Goal: Task Accomplishment & Management: Use online tool/utility

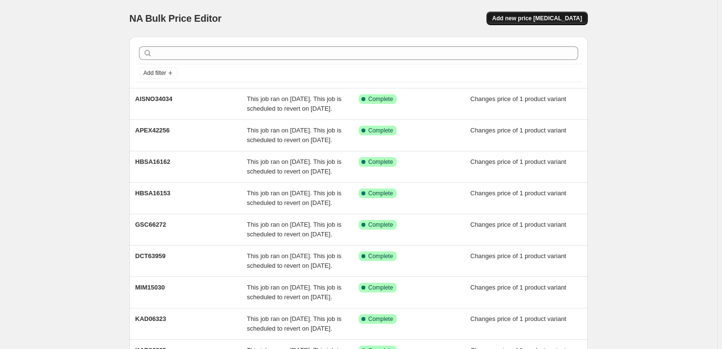
click at [530, 12] on button "Add new price [MEDICAL_DATA]" at bounding box center [537, 19] width 101 height 14
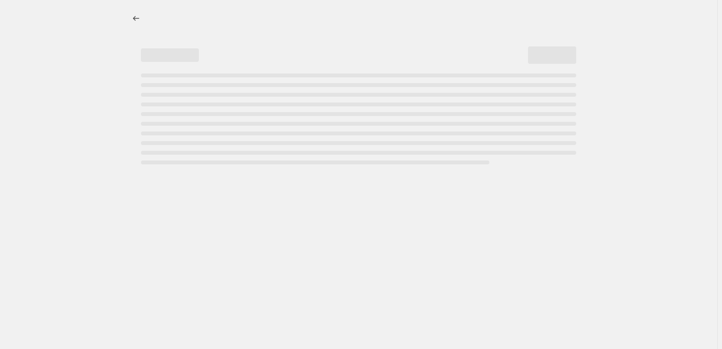
select select "percentage"
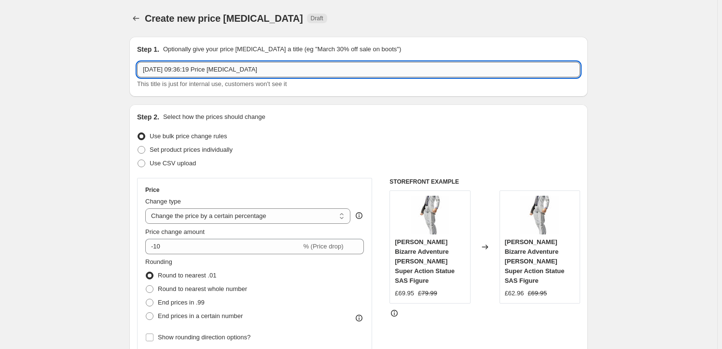
click at [262, 71] on input "[DATE] 09:36:19 Price [MEDICAL_DATA]" at bounding box center [358, 69] width 443 height 15
paste input "MAFC04422"
type input "MAFC04422"
click at [190, 151] on span "Set product prices individually" at bounding box center [191, 149] width 83 height 7
click at [138, 146] on input "Set product prices individually" at bounding box center [138, 146] width 0 height 0
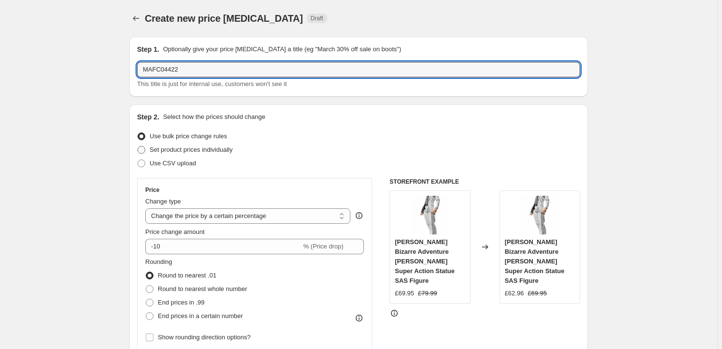
radio input "true"
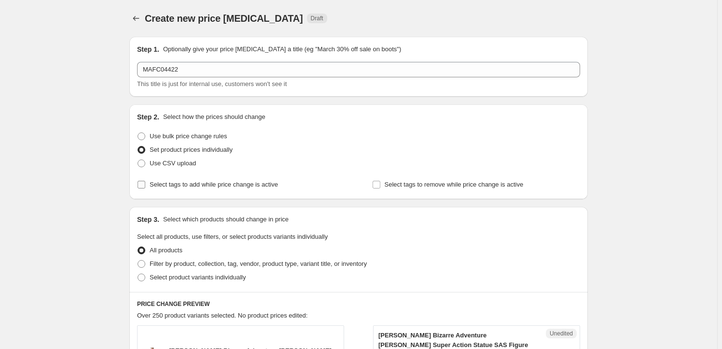
click at [175, 184] on span "Select tags to add while price change is active" at bounding box center [214, 184] width 128 height 7
click at [145, 184] on input "Select tags to add while price change is active" at bounding box center [142, 185] width 8 height 8
checkbox input "true"
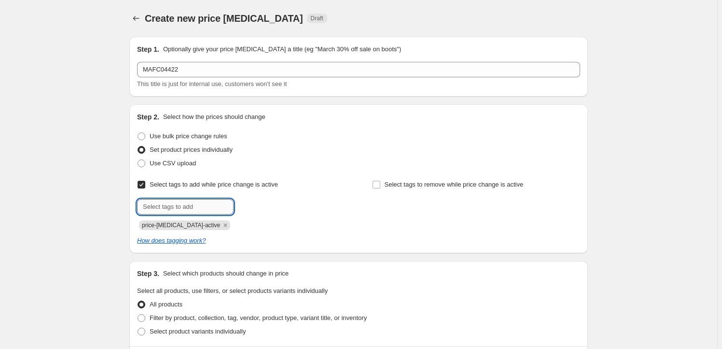
click at [169, 204] on input "text" at bounding box center [185, 206] width 97 height 15
type input "Milestone"
click at [266, 212] on button "Add Milestone" at bounding box center [261, 206] width 51 height 14
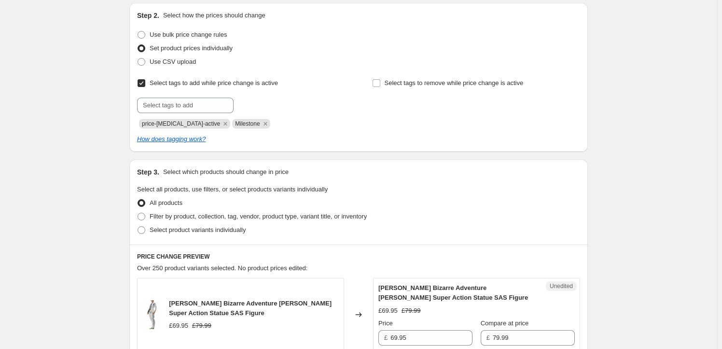
scroll to position [175, 0]
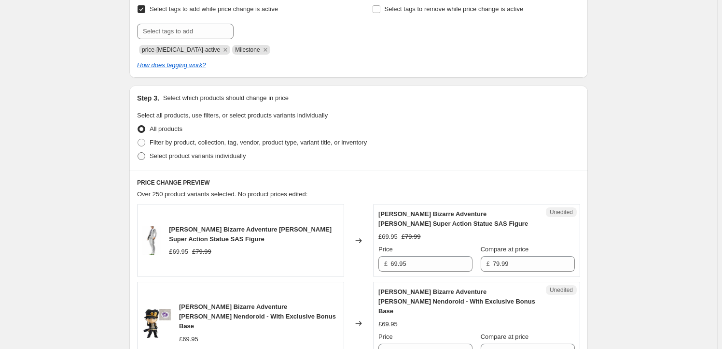
click at [198, 155] on span "Select product variants individually" at bounding box center [198, 155] width 96 height 7
click at [138, 153] on input "Select product variants individually" at bounding box center [138, 152] width 0 height 0
radio input "true"
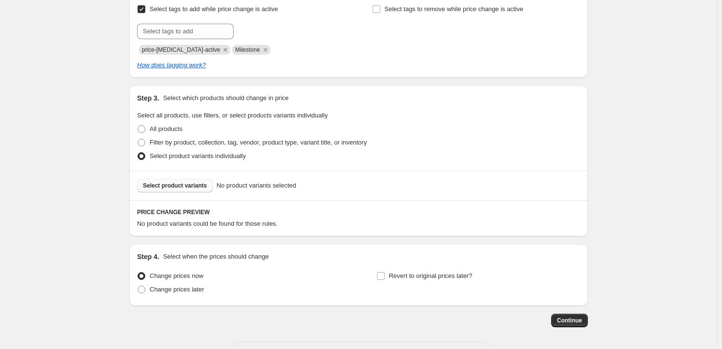
click at [172, 189] on button "Select product variants" at bounding box center [175, 186] width 76 height 14
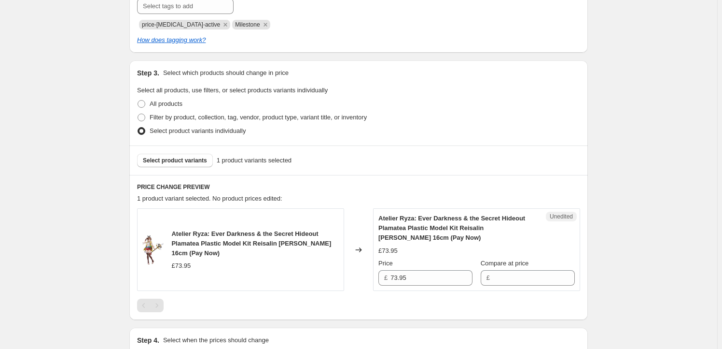
scroll to position [292, 0]
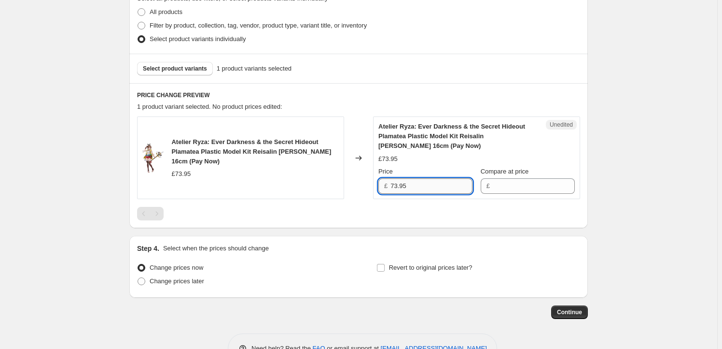
click at [423, 191] on input "73.95" at bounding box center [432, 185] width 82 height 15
type input "73.95"
click at [522, 185] on input "Compare at price" at bounding box center [534, 185] width 82 height 15
paste input "73.95"
type input "73.95"
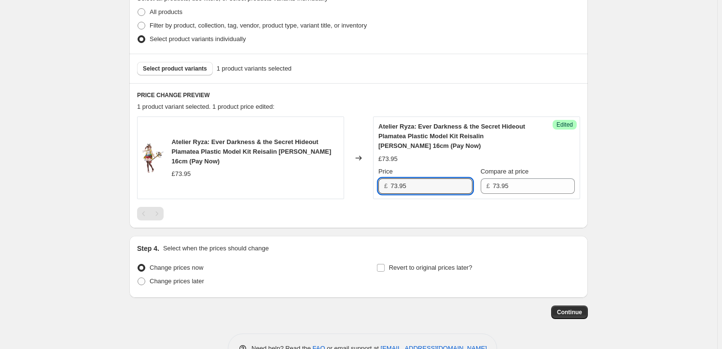
drag, startPoint x: 398, startPoint y: 184, endPoint x: 381, endPoint y: 184, distance: 17.4
click at [381, 184] on div "£ 73.95" at bounding box center [426, 185] width 94 height 15
type input "67.95"
click at [408, 265] on span "Revert to original prices later?" at bounding box center [431, 267] width 84 height 7
click at [385, 265] on input "Revert to original prices later?" at bounding box center [381, 268] width 8 height 8
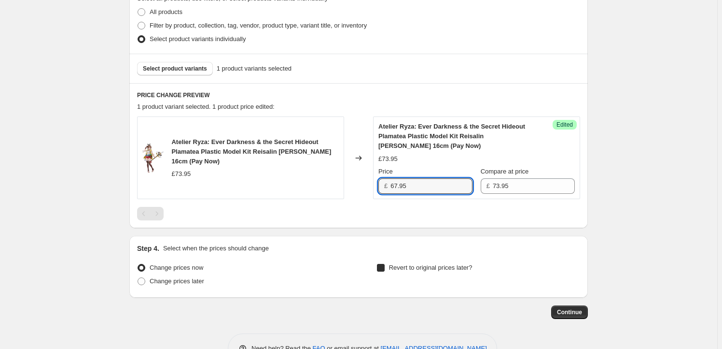
checkbox input "true"
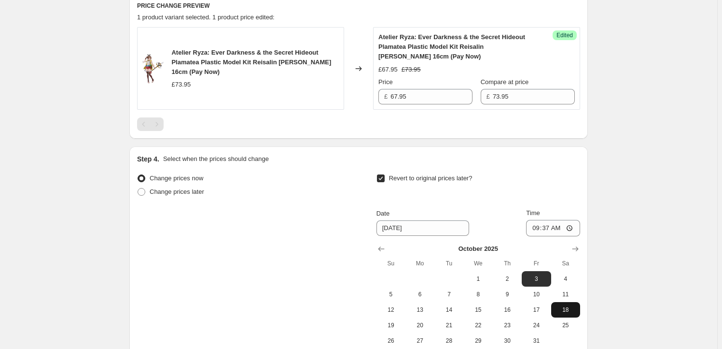
scroll to position [439, 0]
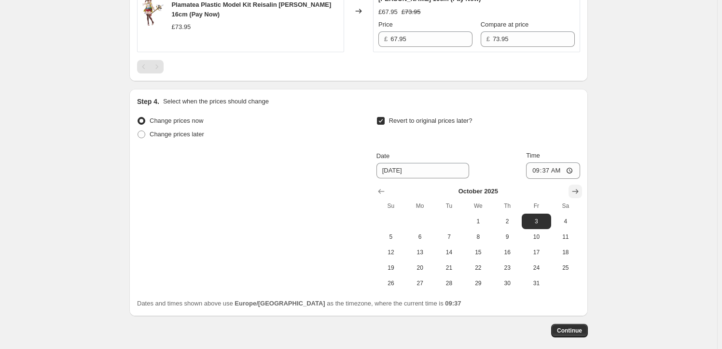
click at [572, 187] on button "Show next month, November 2025" at bounding box center [576, 191] width 14 height 14
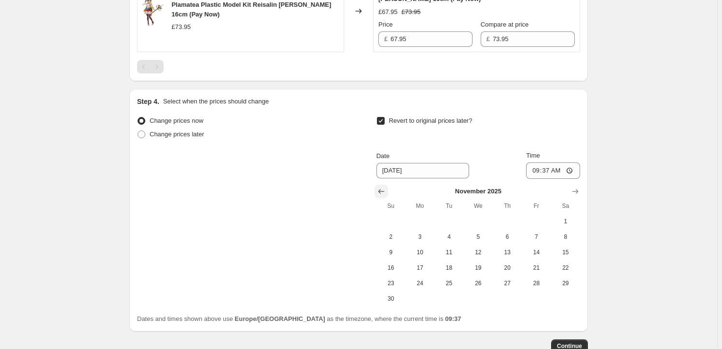
click at [386, 193] on icon "Show previous month, October 2025" at bounding box center [382, 191] width 10 height 10
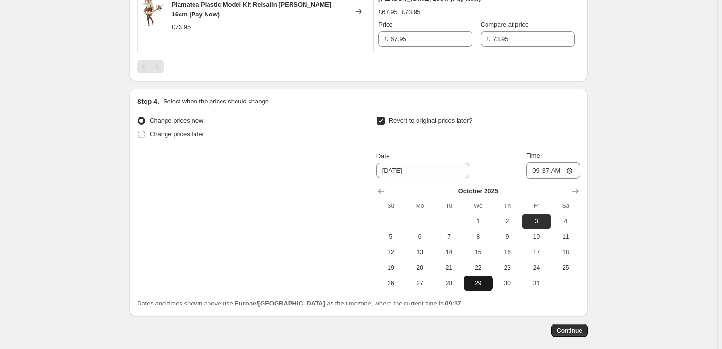
click at [481, 284] on span "29" at bounding box center [478, 283] width 21 height 8
type input "[DATE]"
click at [549, 171] on input "09:37" at bounding box center [553, 170] width 54 height 16
type input "23:59"
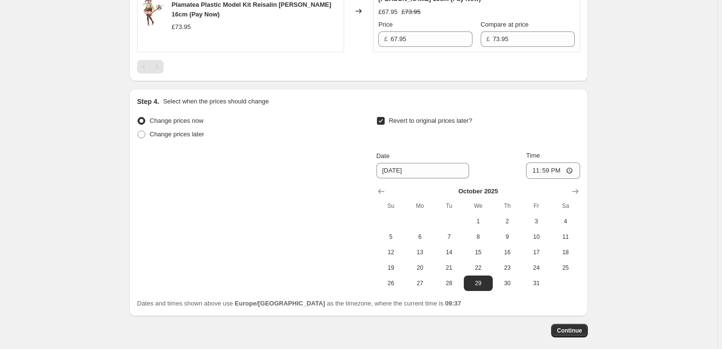
click at [582, 324] on button "Continue" at bounding box center [570, 331] width 37 height 14
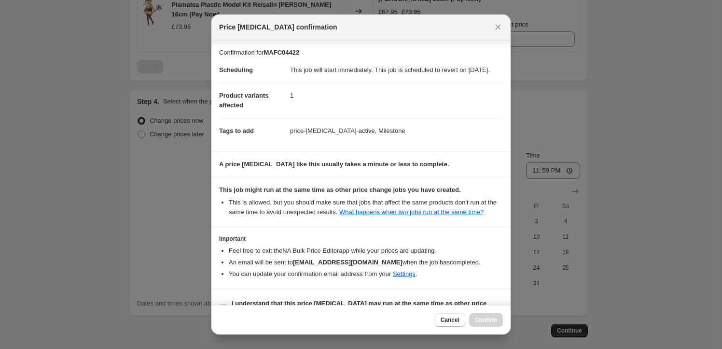
scroll to position [31, 0]
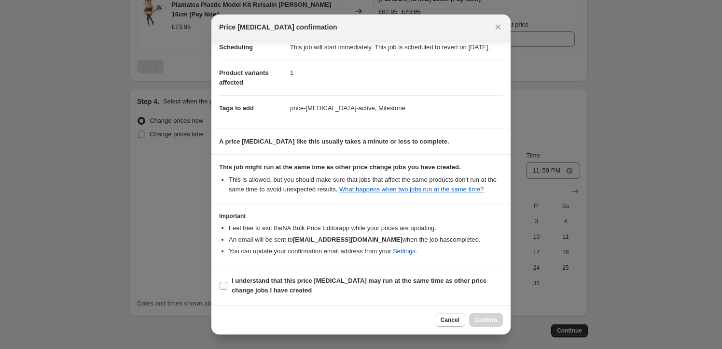
click at [266, 282] on b "I understand that this price [MEDICAL_DATA] may run at the same time as other p…" at bounding box center [359, 285] width 255 height 17
click at [227, 282] on input "I understand that this price [MEDICAL_DATA] may run at the same time as other p…" at bounding box center [224, 286] width 8 height 8
checkbox input "true"
click at [491, 317] on span "Confirm" at bounding box center [486, 320] width 22 height 8
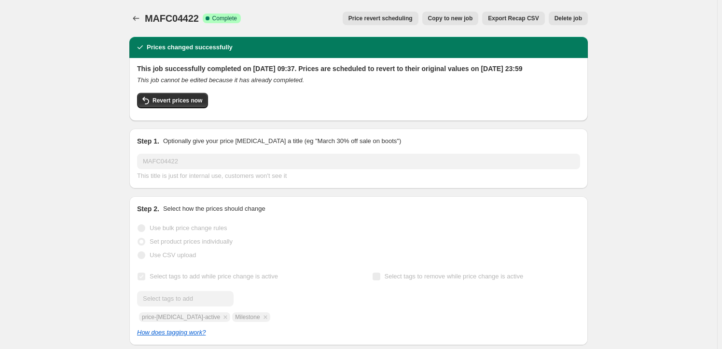
click at [445, 15] on span "Copy to new job" at bounding box center [450, 18] width 45 height 8
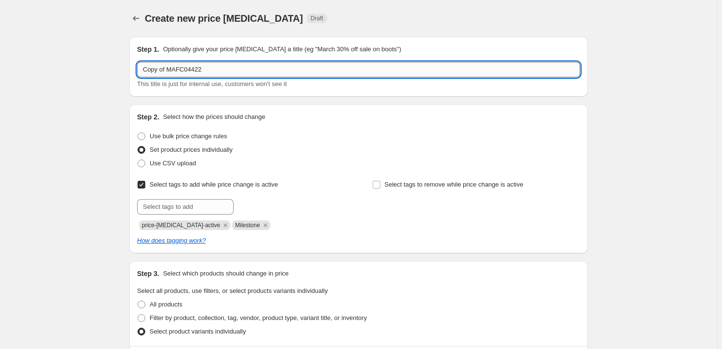
click at [217, 69] on input "Copy of MAFC04422" at bounding box center [358, 69] width 443 height 15
paste input "MAFC01509"
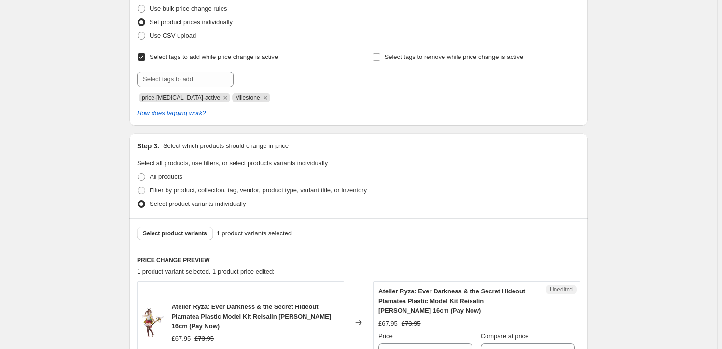
scroll to position [205, 0]
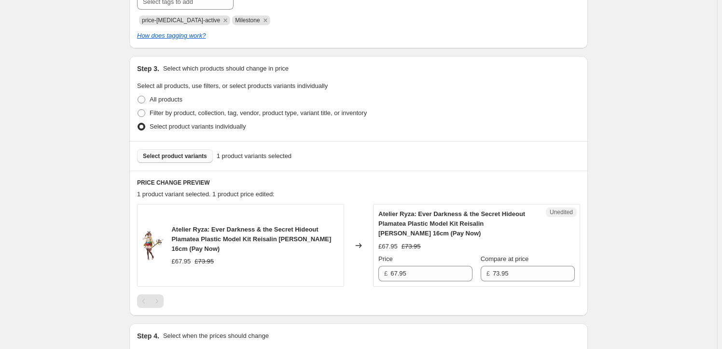
type input "MAFC01509"
click at [190, 153] on span "Select product variants" at bounding box center [175, 156] width 64 height 8
click at [163, 159] on button "Select product variants" at bounding box center [175, 156] width 76 height 14
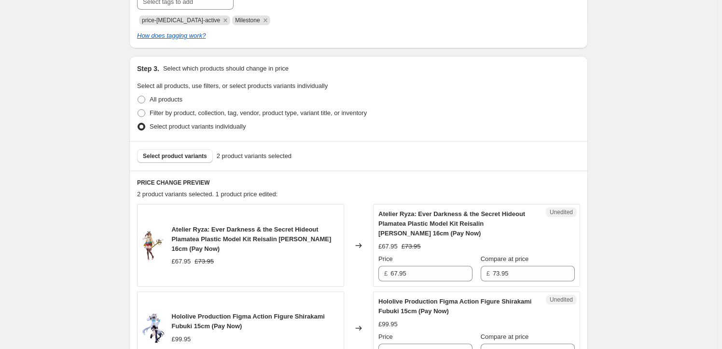
click at [187, 226] on span "Atelier Ryza: Ever Darkness & the Secret Hideout Plamatea Plastic Model Kit Rei…" at bounding box center [251, 239] width 160 height 27
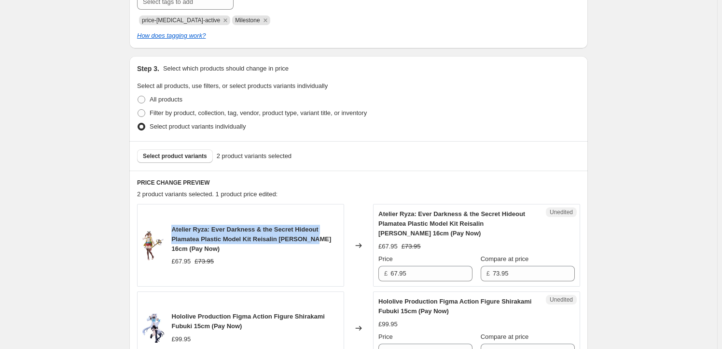
drag, startPoint x: 187, startPoint y: 226, endPoint x: 301, endPoint y: 241, distance: 114.9
click at [301, 241] on span "Atelier Ryza: Ever Darkness & the Secret Hideout Plamatea Plastic Model Kit Rei…" at bounding box center [251, 239] width 160 height 27
copy span "Atelier Ryza: Ever Darkness & the Secret Hideout Plamatea Plastic Model Kit Rei…"
click at [180, 156] on span "Select product variants" at bounding box center [175, 156] width 64 height 8
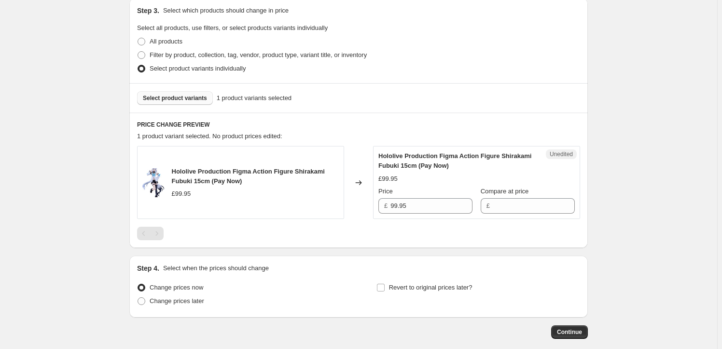
scroll to position [263, 0]
click at [517, 210] on input "Compare at price" at bounding box center [534, 205] width 82 height 15
type input "86.95"
click at [394, 206] on input "99.95" at bounding box center [432, 205] width 82 height 15
paste input "86.95"
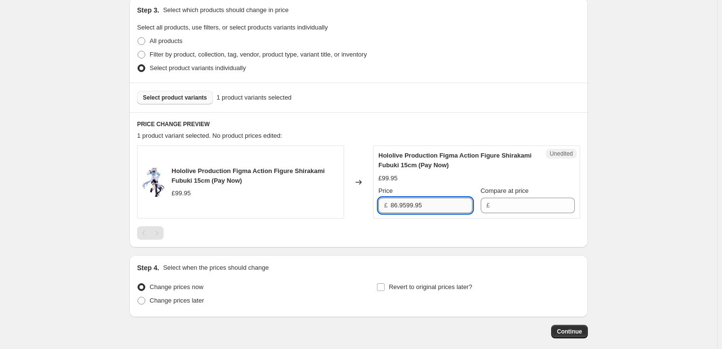
drag, startPoint x: 425, startPoint y: 207, endPoint x: 409, endPoint y: 207, distance: 16.9
click at [409, 207] on input "86.9599.95" at bounding box center [432, 205] width 82 height 15
type input "86.95"
click at [507, 208] on input "Compare at price" at bounding box center [534, 205] width 82 height 15
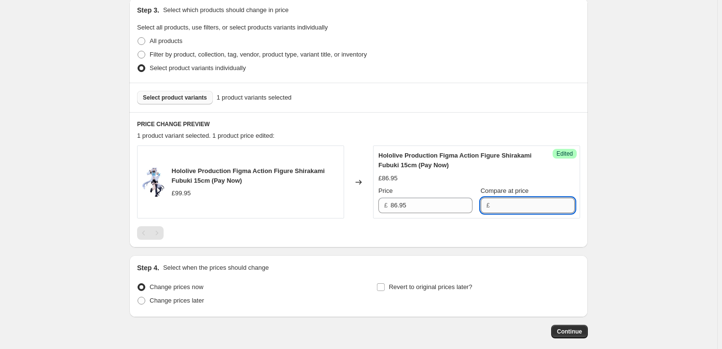
paste input "99.95"
type input "99.95"
click at [434, 245] on div "PRICE CHANGE PREVIEW 1 product variant selected. 1 product price edited: Hololi…" at bounding box center [358, 179] width 459 height 135
click at [412, 286] on span "Revert to original prices later?" at bounding box center [431, 286] width 84 height 7
click at [385, 286] on input "Revert to original prices later?" at bounding box center [381, 287] width 8 height 8
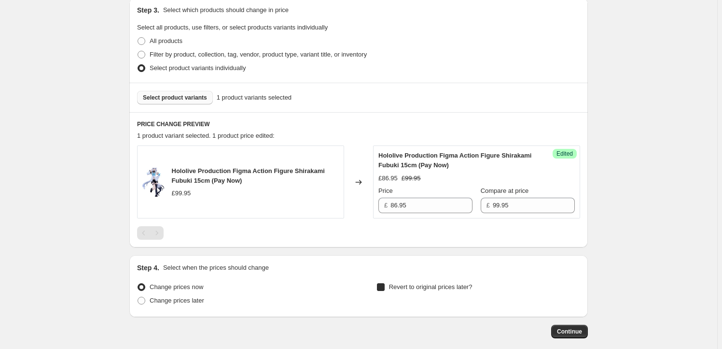
checkbox input "true"
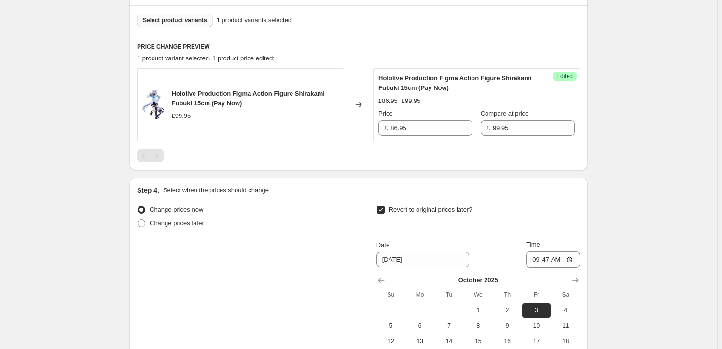
scroll to position [380, 0]
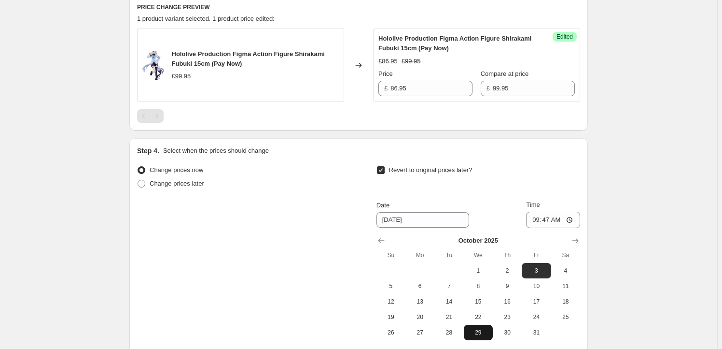
click at [481, 331] on span "29" at bounding box center [478, 332] width 21 height 8
type input "[DATE]"
click at [549, 218] on input "09:47" at bounding box center [553, 220] width 54 height 16
type input "23:59"
click at [648, 252] on div "Create new price [MEDICAL_DATA]. This page is ready Create new price [MEDICAL_D…" at bounding box center [359, 32] width 718 height 825
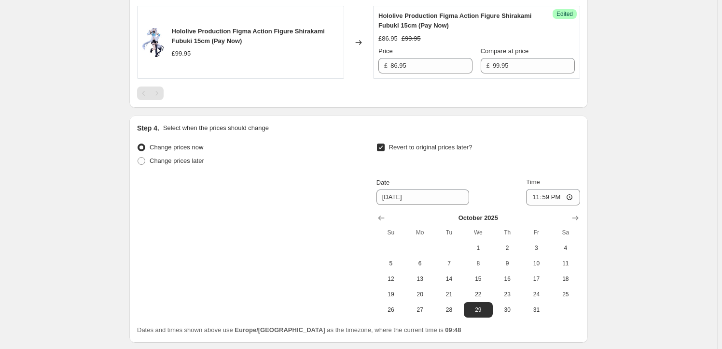
scroll to position [476, 0]
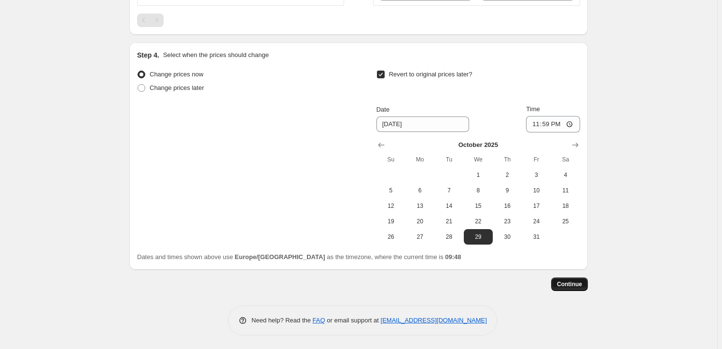
click at [582, 285] on span "Continue" at bounding box center [569, 284] width 25 height 8
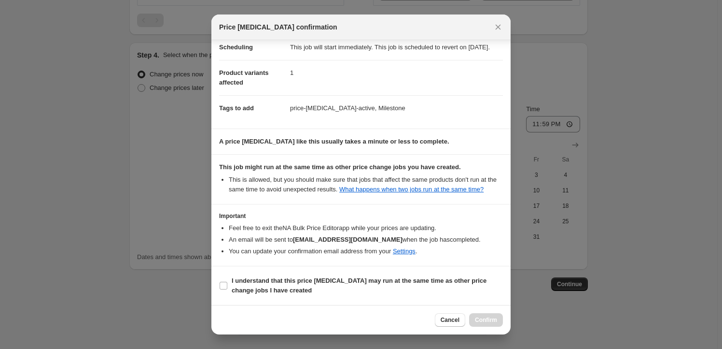
scroll to position [31, 0]
click at [296, 276] on span "I understand that this price [MEDICAL_DATA] may run at the same time as other p…" at bounding box center [367, 285] width 271 height 19
click at [227, 282] on input "I understand that this price [MEDICAL_DATA] may run at the same time as other p…" at bounding box center [224, 286] width 8 height 8
checkbox input "true"
click at [484, 316] on button "Confirm" at bounding box center [486, 320] width 34 height 14
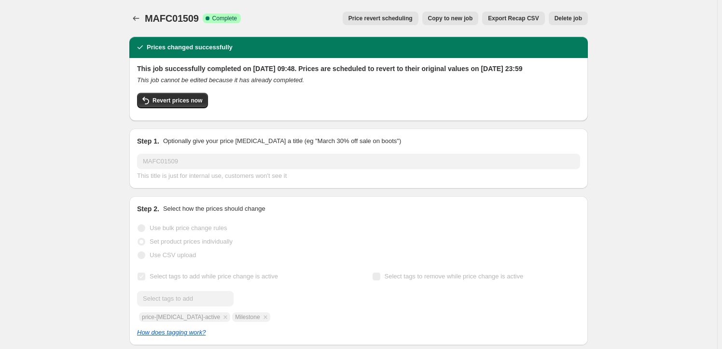
click at [456, 22] on span "Copy to new job" at bounding box center [450, 18] width 45 height 8
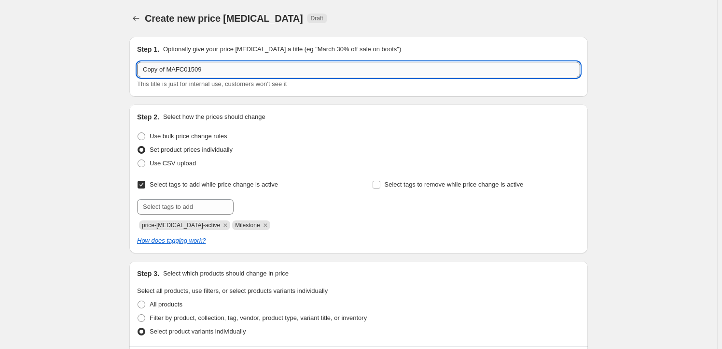
click at [189, 73] on input "Copy of MAFC01509" at bounding box center [358, 69] width 443 height 15
paste input "FREE51435"
type input "FREE51435"
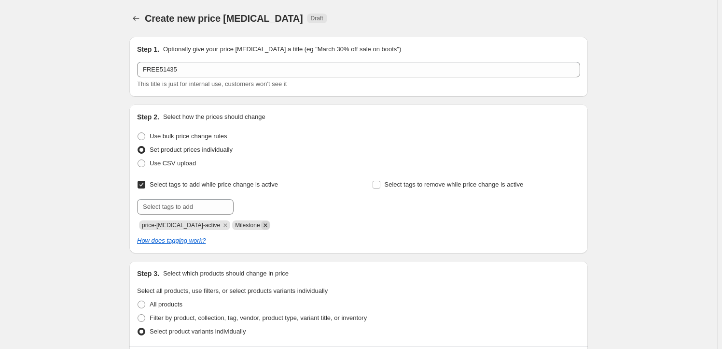
click at [264, 224] on icon "Remove Milestone" at bounding box center [265, 224] width 3 height 3
click at [199, 206] on input "text" at bounding box center [185, 206] width 97 height 15
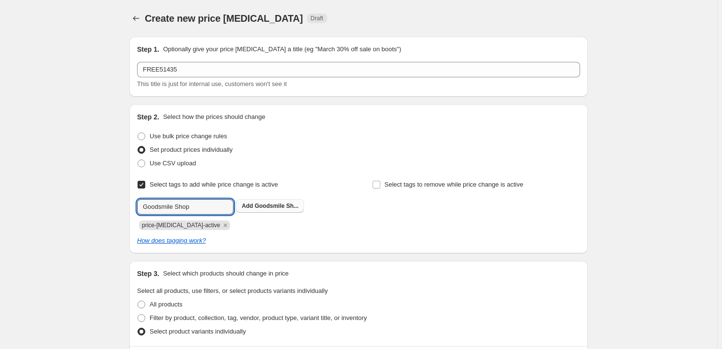
type input "Goodsmile Shop"
click at [268, 206] on span "Goodsmile Sh..." at bounding box center [277, 205] width 44 height 7
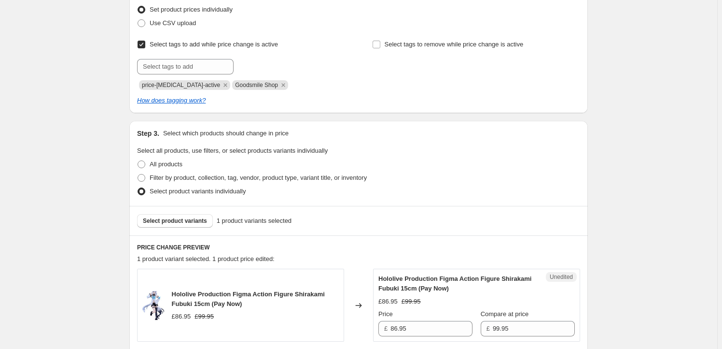
scroll to position [205, 0]
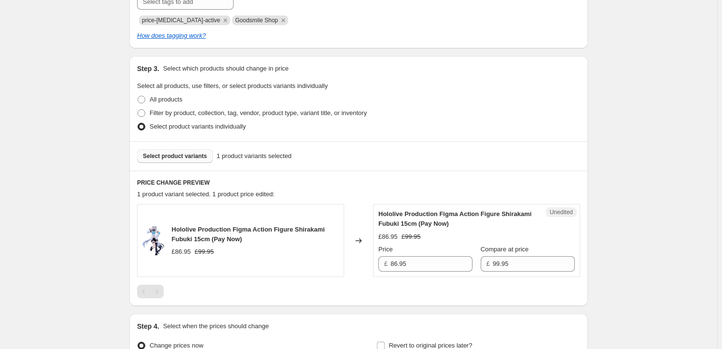
click at [192, 159] on span "Select product variants" at bounding box center [175, 156] width 64 height 8
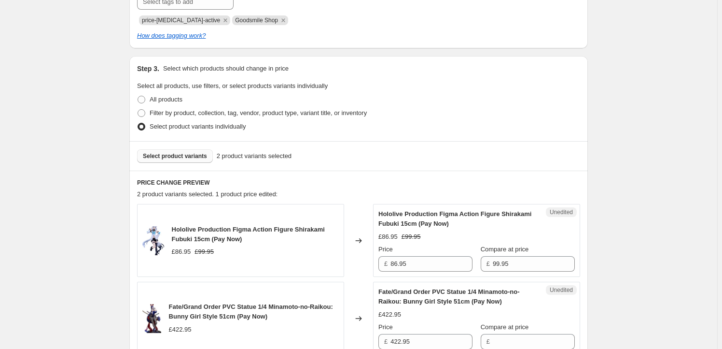
click at [183, 227] on span "Hololive Production Figma Action Figure Shirakami Fubuki 15cm (Pay Now)" at bounding box center [248, 234] width 153 height 17
drag, startPoint x: 183, startPoint y: 227, endPoint x: 204, endPoint y: 236, distance: 23.0
click at [204, 236] on span "Hololive Production Figma Action Figure Shirakami Fubuki 15cm (Pay Now)" at bounding box center [248, 234] width 153 height 17
copy span "Hololive Production Figma Action Figure Shirakami Fubuki 15cm"
click at [191, 157] on span "Select product variants" at bounding box center [175, 156] width 64 height 8
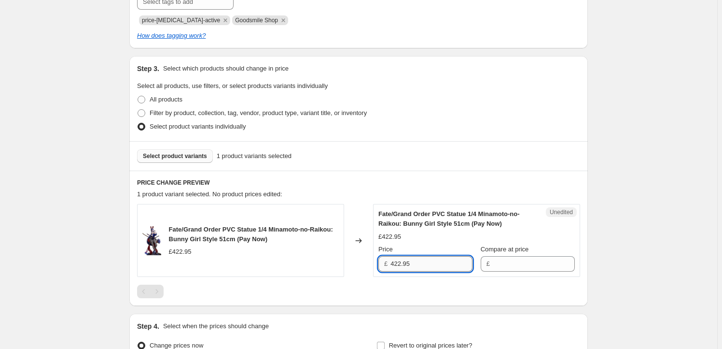
click at [421, 264] on input "422.95" at bounding box center [432, 263] width 82 height 15
type input "422.95"
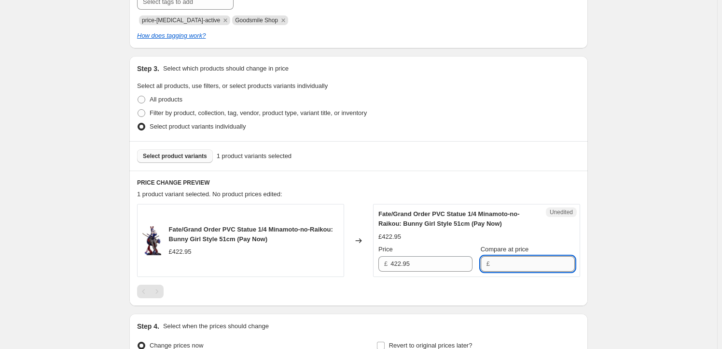
click at [504, 265] on input "Compare at price" at bounding box center [534, 263] width 82 height 15
paste input "422.95"
type input "422.95"
click at [425, 266] on input "422.95" at bounding box center [432, 263] width 82 height 15
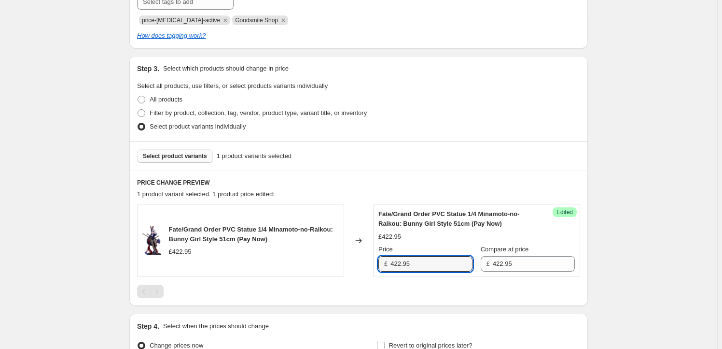
drag, startPoint x: 401, startPoint y: 266, endPoint x: 388, endPoint y: 266, distance: 13.0
click at [388, 266] on div "£ 422.95" at bounding box center [426, 263] width 94 height 15
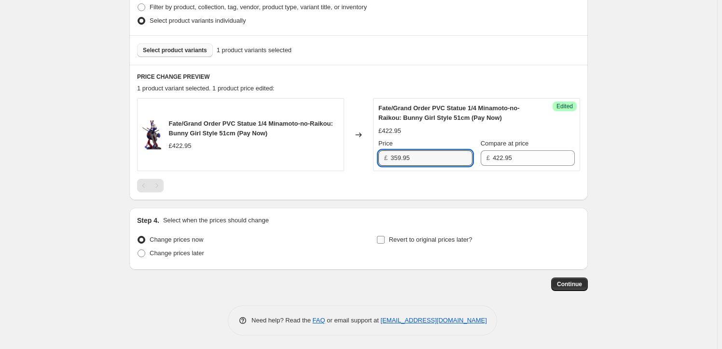
type input "359.95"
click at [430, 241] on span "Revert to original prices later?" at bounding box center [431, 239] width 84 height 7
click at [385, 241] on input "Revert to original prices later?" at bounding box center [381, 240] width 8 height 8
checkbox input "true"
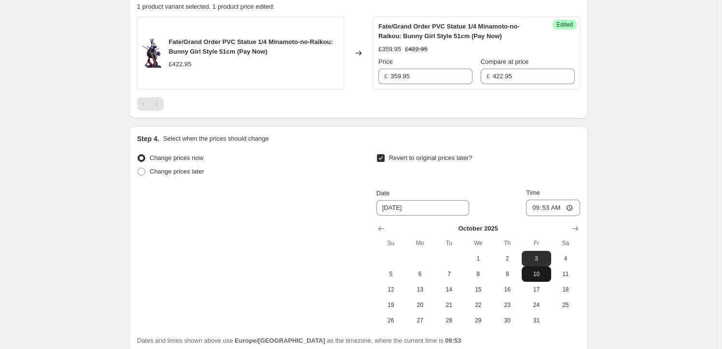
scroll to position [427, 0]
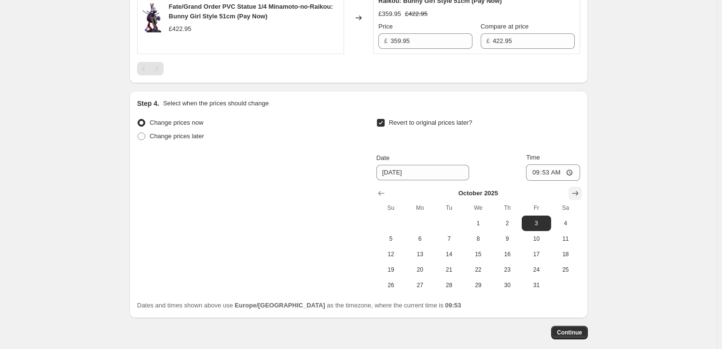
click at [575, 193] on icon "Show next month, November 2025" at bounding box center [576, 193] width 6 height 5
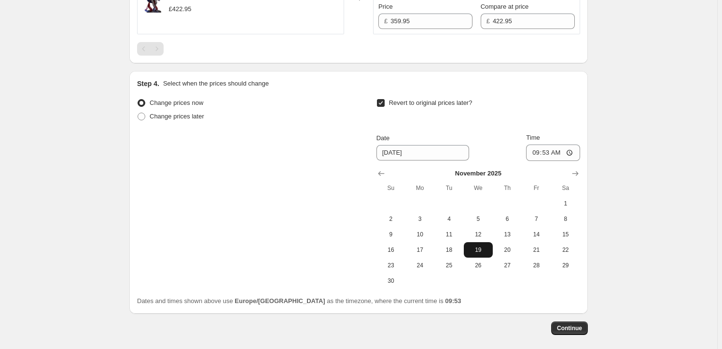
scroll to position [457, 0]
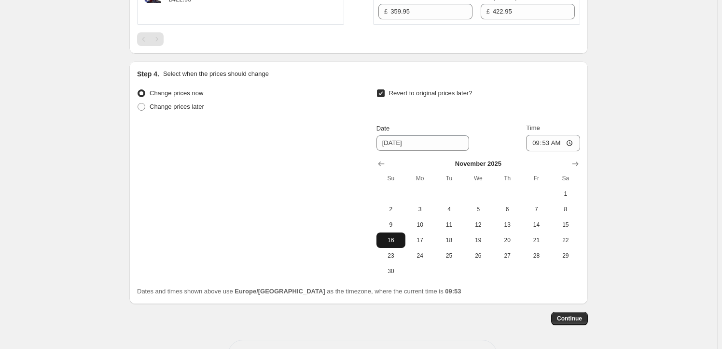
click at [398, 242] on span "16" at bounding box center [391, 240] width 21 height 8
type input "[DATE]"
click at [548, 141] on input "09:53" at bounding box center [553, 143] width 54 height 16
type input "23:59"
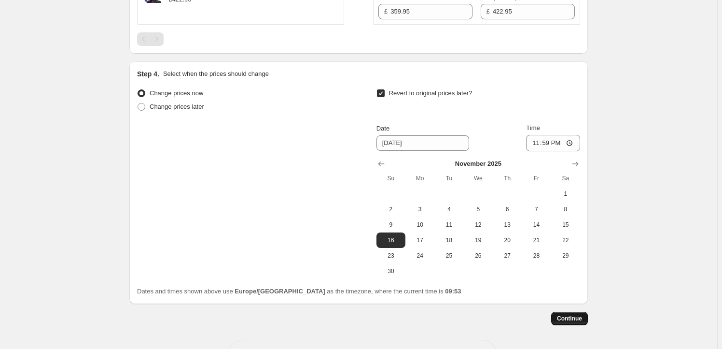
click at [572, 320] on span "Continue" at bounding box center [569, 318] width 25 height 8
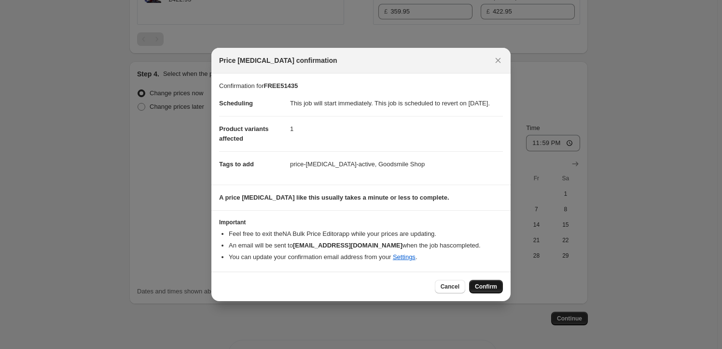
click at [486, 290] on span "Confirm" at bounding box center [486, 287] width 22 height 8
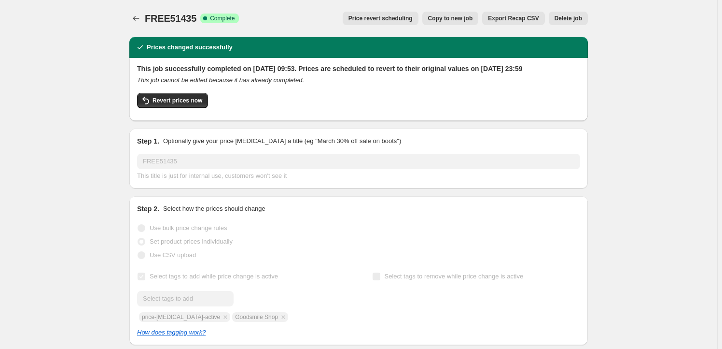
click at [454, 18] on span "Copy to new job" at bounding box center [450, 18] width 45 height 8
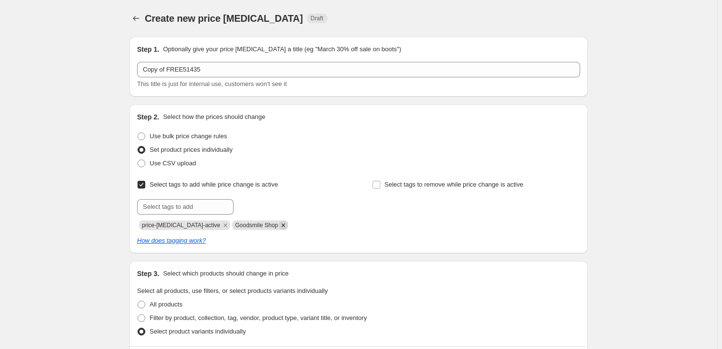
click at [279, 226] on icon "Remove Goodsmile Shop" at bounding box center [283, 225] width 9 height 9
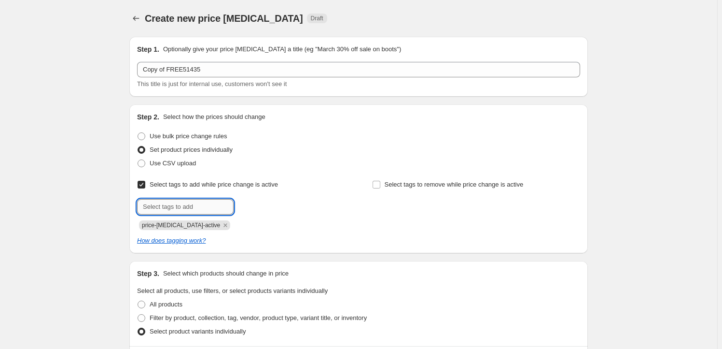
click at [197, 202] on input "text" at bounding box center [185, 206] width 97 height 15
type input "Milestone"
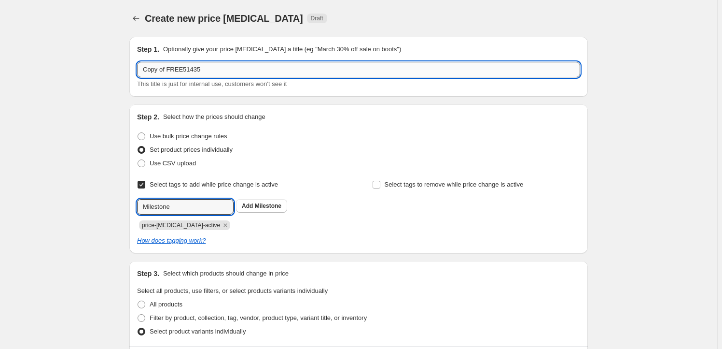
click at [236, 68] on input "Copy of FREE51435" at bounding box center [358, 69] width 443 height 15
paste input "MDCS5448"
type input "MDCS54485"
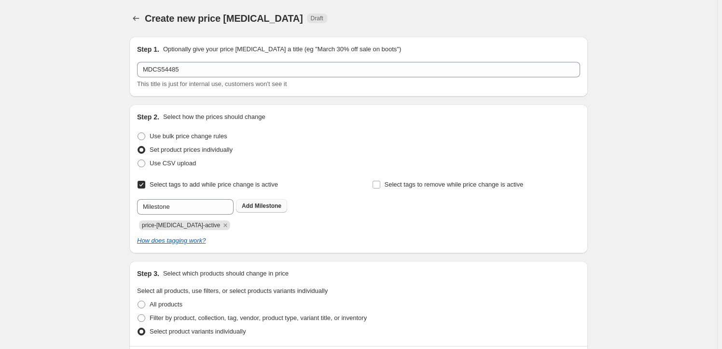
click at [270, 207] on span "Milestone" at bounding box center [268, 205] width 27 height 7
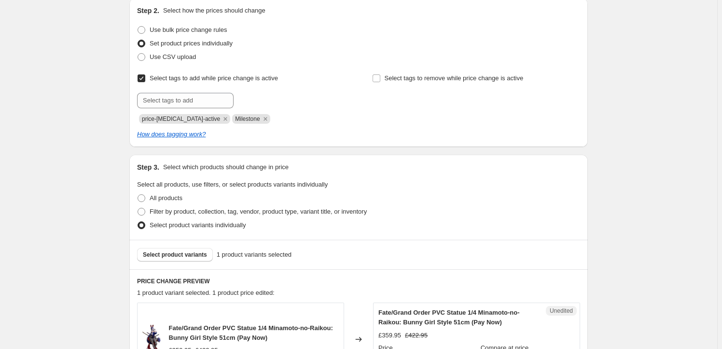
scroll to position [205, 0]
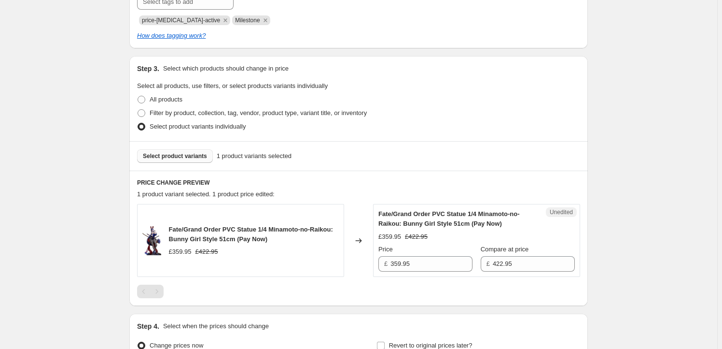
click at [163, 154] on span "Select product variants" at bounding box center [175, 156] width 64 height 8
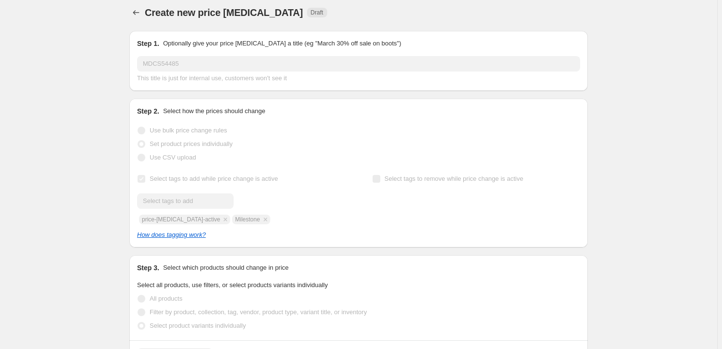
scroll to position [0, 0]
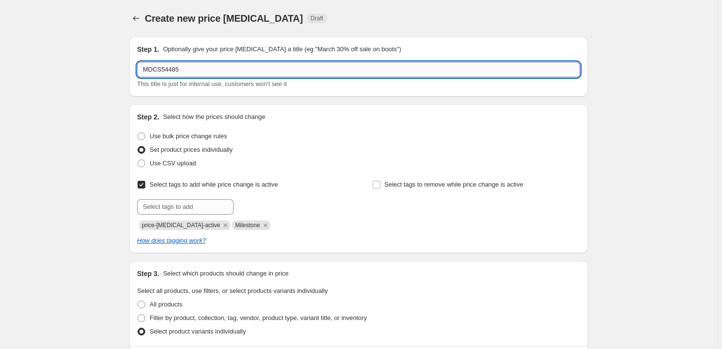
click at [199, 69] on input "MDCS54485" at bounding box center [358, 69] width 443 height 15
paste input "MDCS54484"
type input "MDCS54485 MDCS54484"
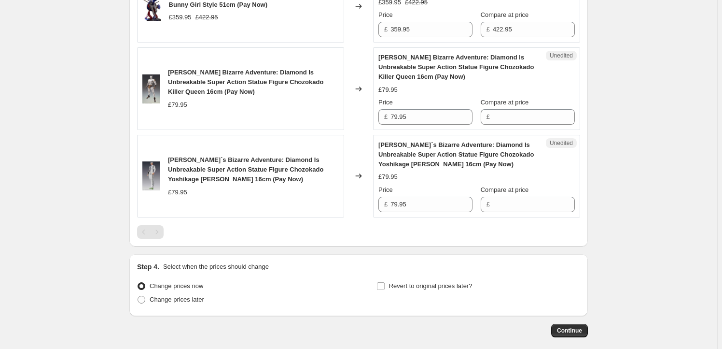
scroll to position [380, 0]
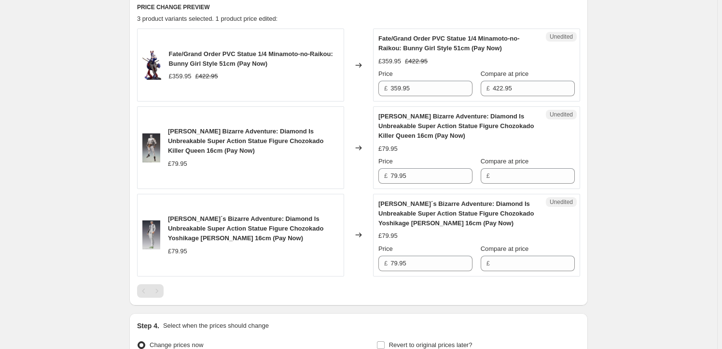
click at [179, 57] on span "Fate/Grand Order PVC Statue 1/4 Minamoto-no-Raikou: Bunny Girl Style 51cm (Pay …" at bounding box center [251, 58] width 164 height 17
drag, startPoint x: 179, startPoint y: 57, endPoint x: 231, endPoint y: 66, distance: 52.9
click at [231, 66] on span "Fate/Grand Order PVC Statue 1/4 Minamoto-no-Raikou: Bunny Girl Style 51cm (Pay …" at bounding box center [251, 58] width 164 height 17
copy span "Fate/Grand Order PVC Statue 1/4 Minamoto-no-Raikou: Bunny Girl Style 51cm"
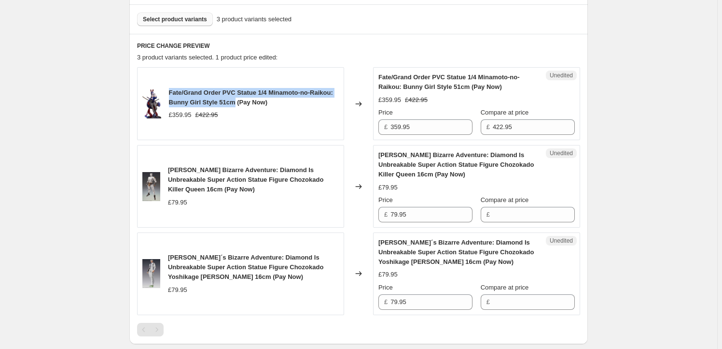
scroll to position [322, 0]
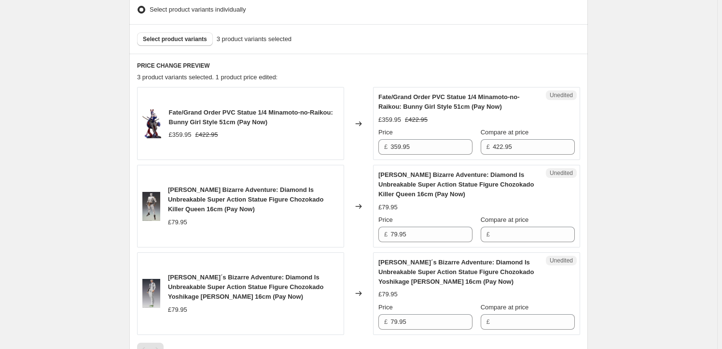
click at [177, 45] on div "Select product variants 3 product variants selected" at bounding box center [358, 38] width 459 height 29
click at [184, 41] on span "Select product variants" at bounding box center [175, 39] width 64 height 8
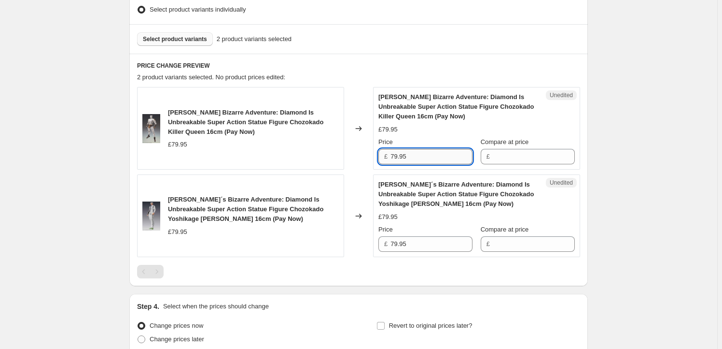
click at [432, 162] on input "79.95" at bounding box center [432, 156] width 82 height 15
type input "79.95"
click at [508, 157] on input "Compare at price" at bounding box center [534, 156] width 82 height 15
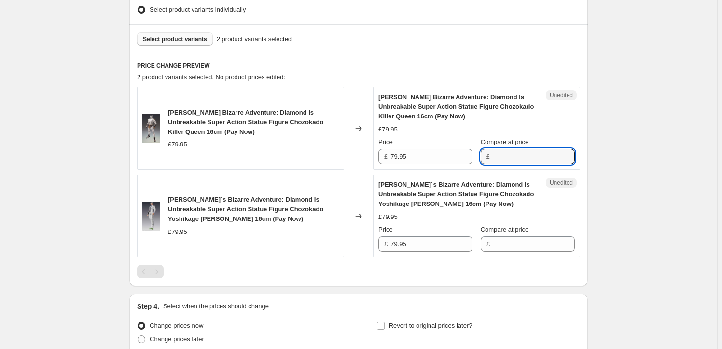
paste input "79.95"
type input "79.95"
click at [509, 245] on input "Compare at price" at bounding box center [534, 243] width 82 height 15
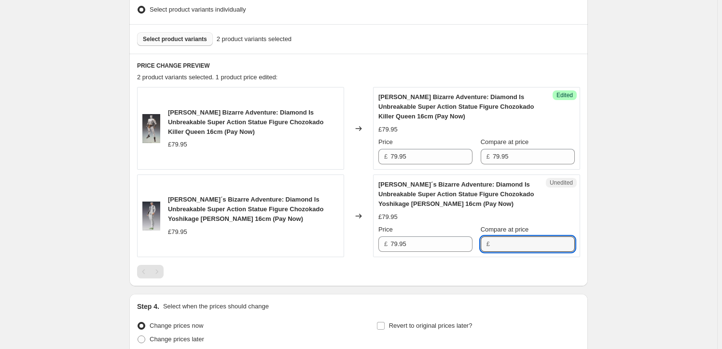
paste input "79.95"
type input "79.95"
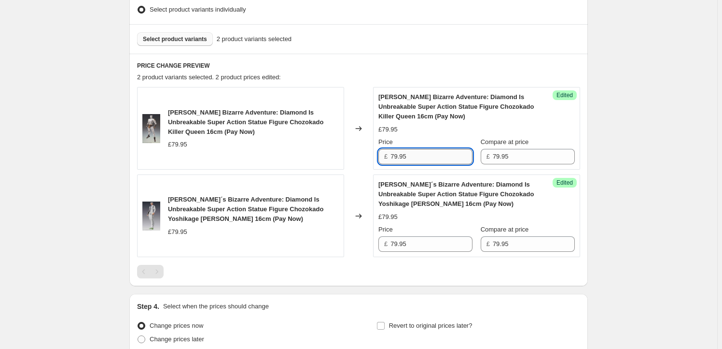
click at [394, 161] on input "79.95" at bounding box center [432, 156] width 82 height 15
type input "69.95"
click at [417, 157] on input "69.95" at bounding box center [432, 156] width 82 height 15
type input "79.95"
click at [415, 241] on input "79.95" at bounding box center [432, 243] width 82 height 15
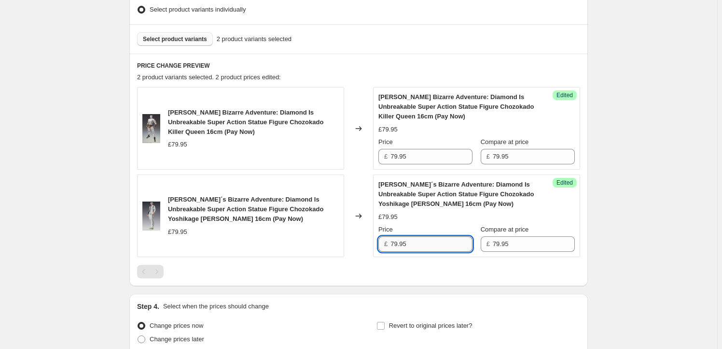
paste input "6"
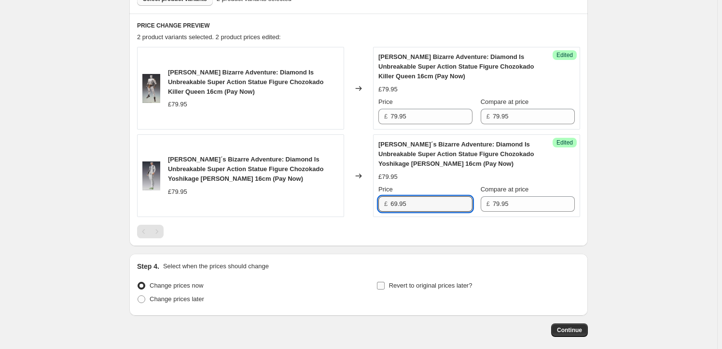
scroll to position [408, 0]
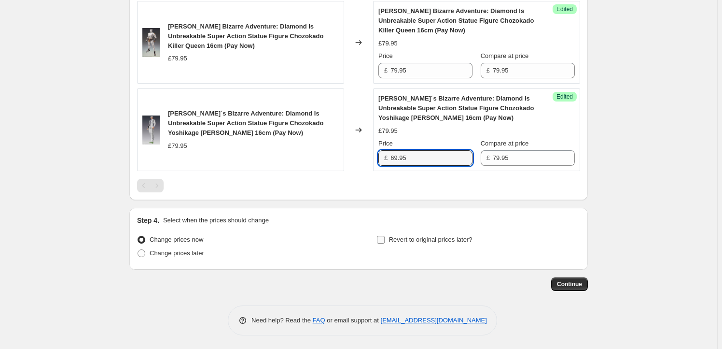
type input "69.95"
click at [406, 240] on span "Revert to original prices later?" at bounding box center [431, 239] width 84 height 7
click at [385, 240] on input "Revert to original prices later?" at bounding box center [381, 240] width 8 height 8
checkbox input "true"
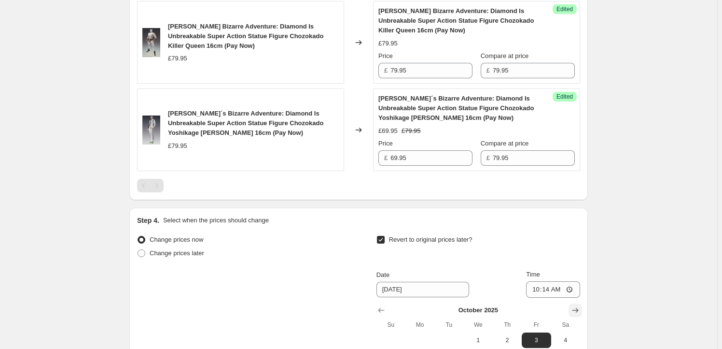
click at [575, 306] on icon "Show next month, November 2025" at bounding box center [576, 310] width 10 height 10
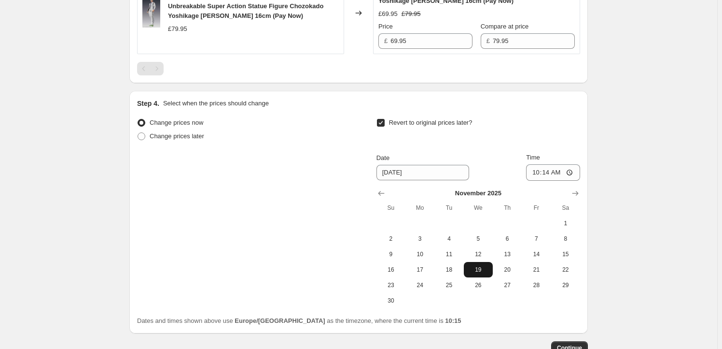
scroll to position [588, 0]
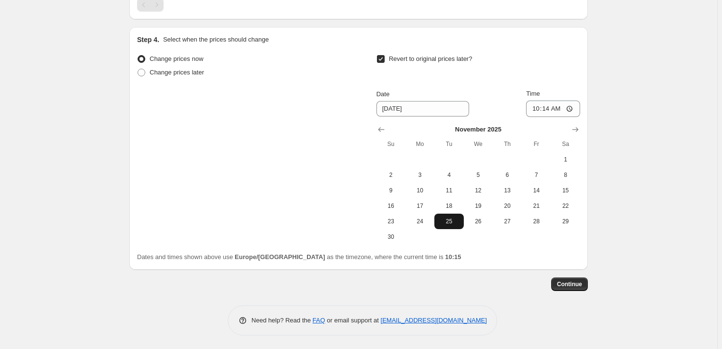
click at [457, 218] on span "25" at bounding box center [449, 221] width 21 height 8
type input "[DATE]"
click at [550, 106] on input "10:14" at bounding box center [553, 108] width 54 height 16
type input "23:59"
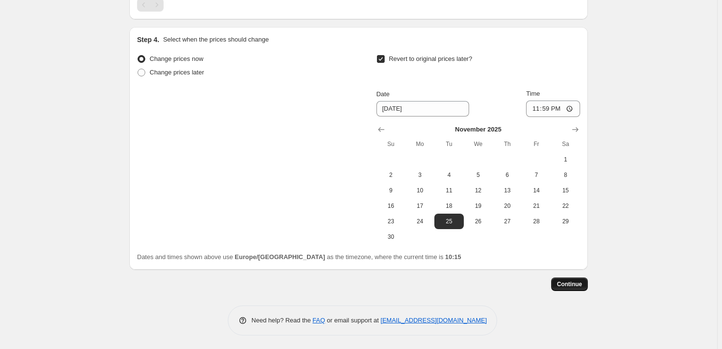
click at [580, 290] on button "Continue" at bounding box center [570, 284] width 37 height 14
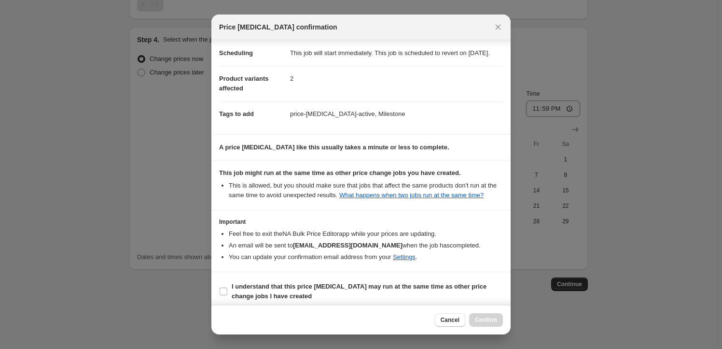
scroll to position [31, 0]
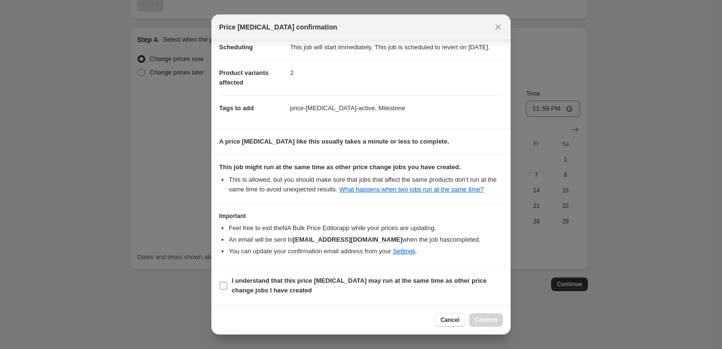
click at [272, 285] on span "I understand that this price [MEDICAL_DATA] may run at the same time as other p…" at bounding box center [367, 285] width 271 height 19
click at [227, 285] on input "I understand that this price [MEDICAL_DATA] may run at the same time as other p…" at bounding box center [224, 286] width 8 height 8
checkbox input "true"
click at [484, 319] on span "Confirm" at bounding box center [486, 320] width 22 height 8
